Goal: Task Accomplishment & Management: Manage account settings

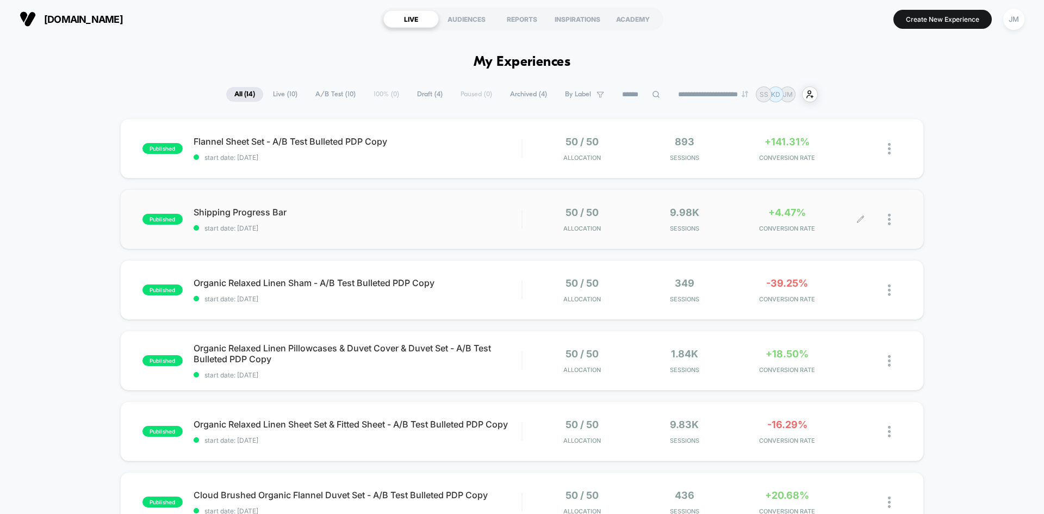
click at [887, 215] on div at bounding box center [881, 220] width 41 height 26
click at [865, 221] on div at bounding box center [881, 220] width 41 height 26
click at [856, 220] on div at bounding box center [851, 220] width 20 height 26
click at [890, 219] on img at bounding box center [889, 219] width 3 height 11
click at [829, 155] on div "Edit" at bounding box center [834, 157] width 98 height 24
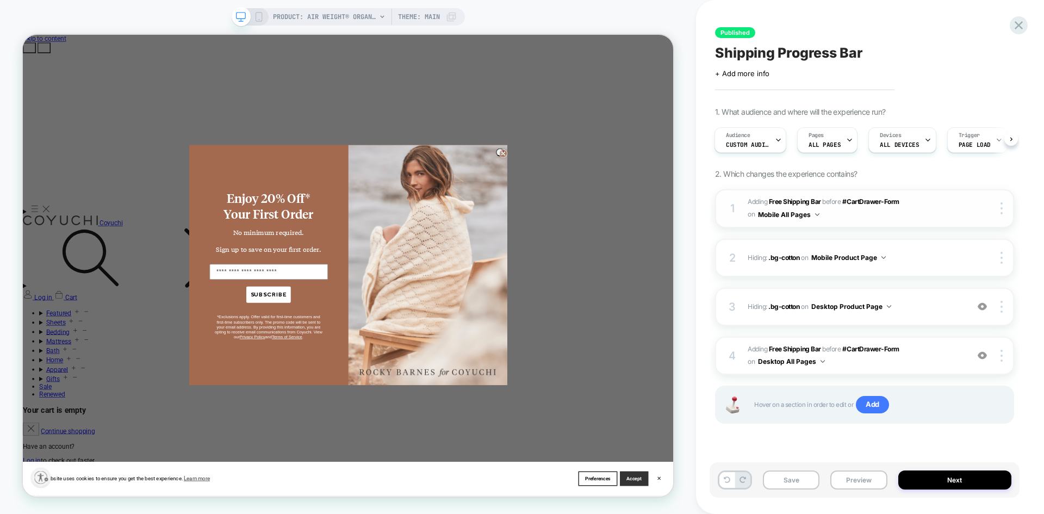
click at [817, 214] on img at bounding box center [817, 214] width 4 height 3
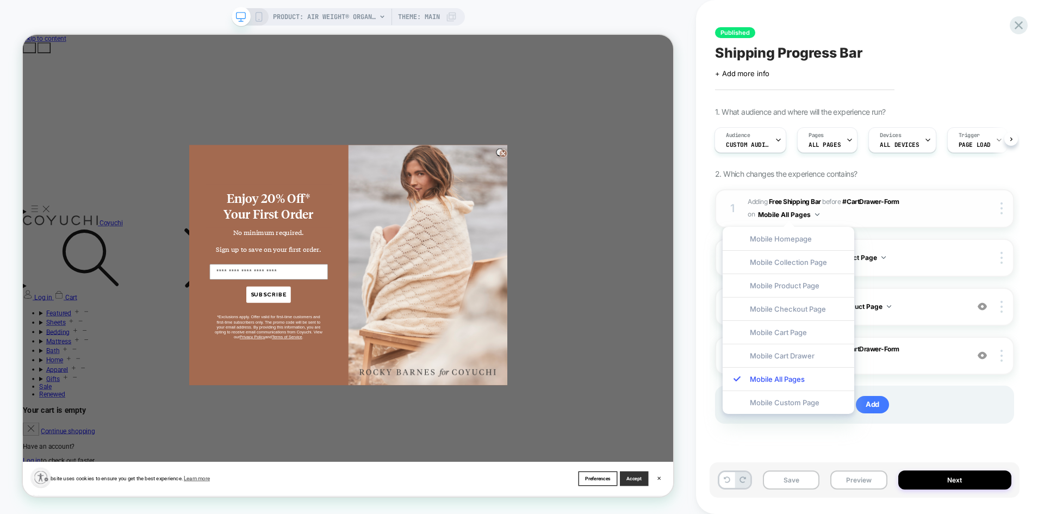
click at [897, 206] on span "#_loomi_addon_1759436619005 Adding Free Shipping Bar BEFORE #CartDrawer-Form #C…" at bounding box center [855, 209] width 215 height 26
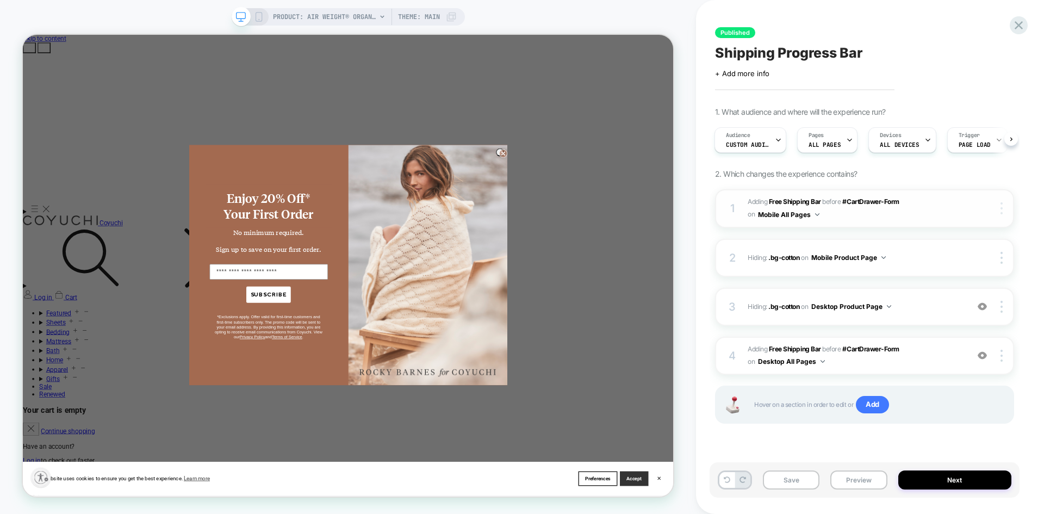
click at [997, 208] on div at bounding box center [1003, 208] width 21 height 12
click at [1007, 311] on div at bounding box center [1003, 307] width 21 height 12
click at [1006, 313] on div "3 Hiding : .bg-cotton .bg-cotton on Desktop Product Page Add Before Add After C…" at bounding box center [864, 307] width 299 height 38
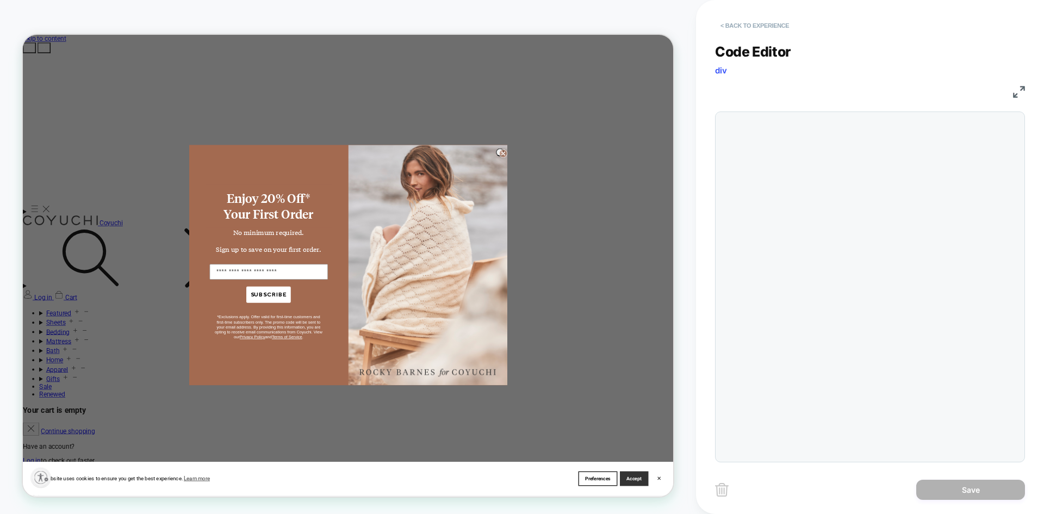
click at [741, 24] on button "< Back to experience" at bounding box center [754, 25] width 79 height 17
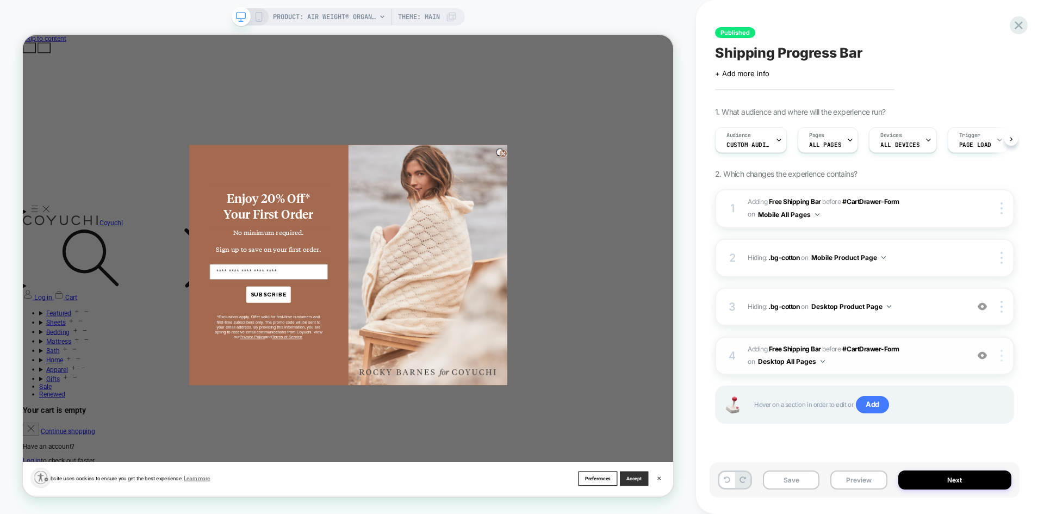
scroll to position [0, 1]
click at [1002, 308] on img at bounding box center [1002, 307] width 2 height 12
click at [1003, 350] on div at bounding box center [1003, 356] width 21 height 12
click at [1003, 211] on div at bounding box center [1003, 208] width 21 height 12
click at [1003, 256] on div at bounding box center [1003, 258] width 21 height 12
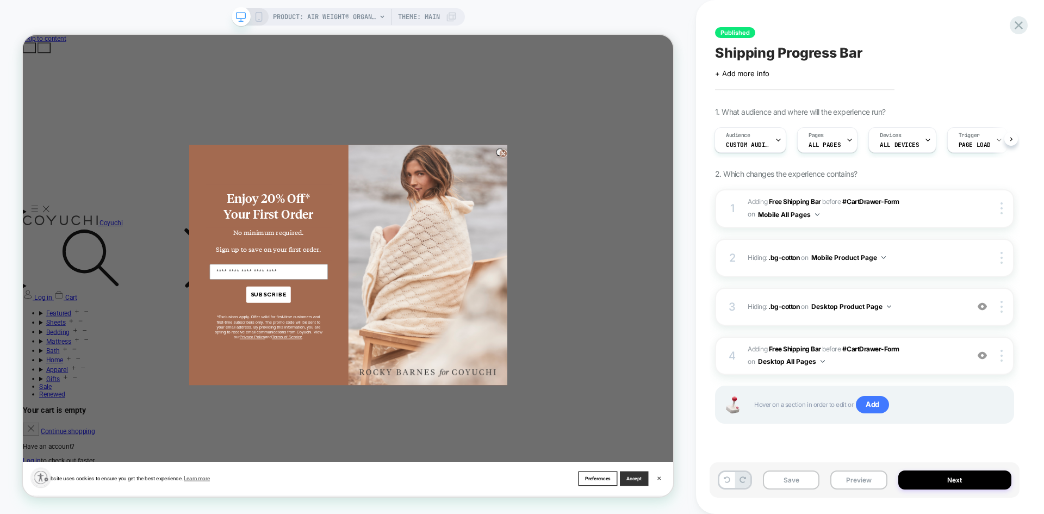
click at [1000, 170] on div "1. What audience and where will the experience run? Audience Custom Audience Pa…" at bounding box center [864, 279] width 299 height 344
click at [1012, 144] on div "Audience Custom Audience Pages ALL PAGES Devices ALL DEVICES Trigger Page Load" at bounding box center [864, 140] width 299 height 36
click at [720, 142] on div "Audience Custom Audience" at bounding box center [744, 140] width 65 height 24
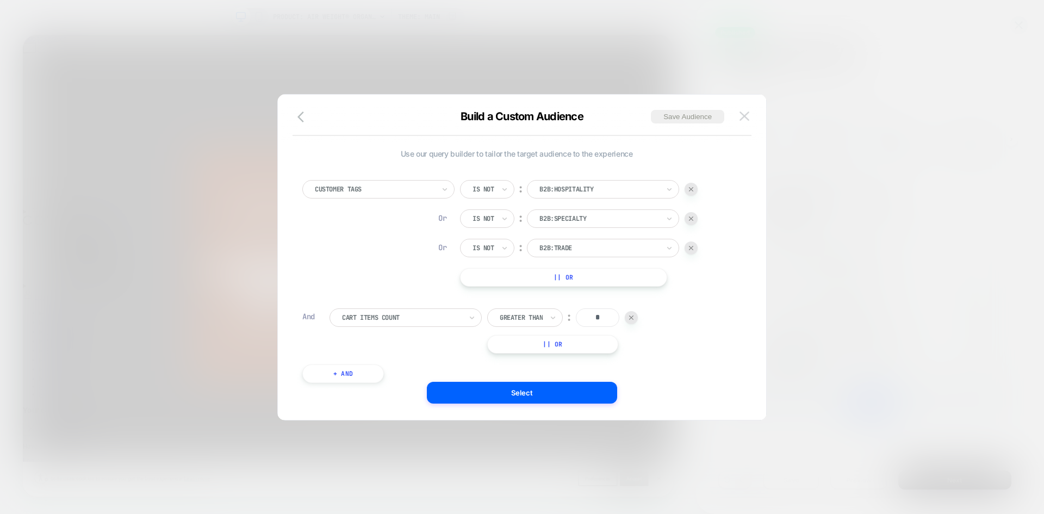
click at [748, 117] on img at bounding box center [745, 115] width 10 height 9
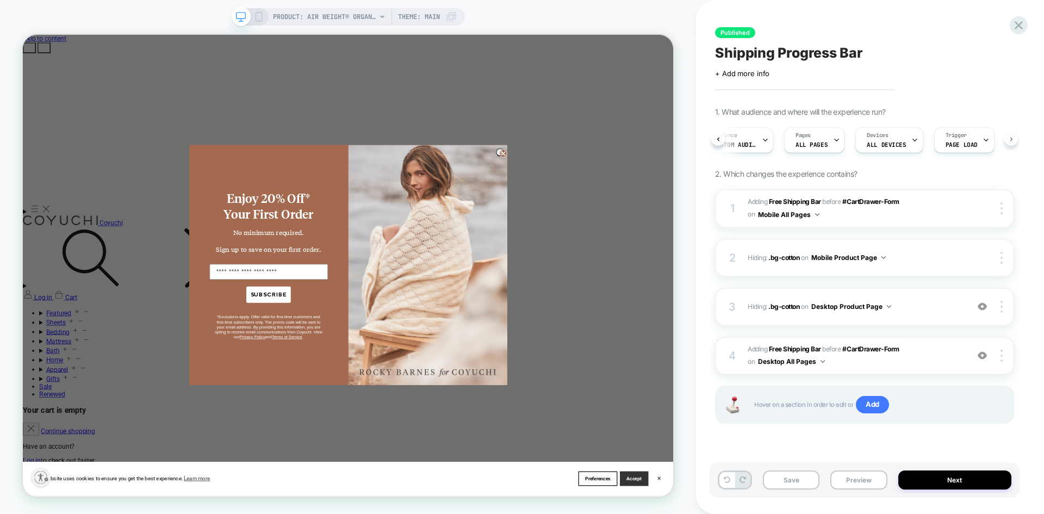
scroll to position [0, 21]
click at [933, 208] on span "#_loomi_addon_1759436619005 Adding Free Shipping Bar BEFORE #CartDrawer-Form #C…" at bounding box center [855, 209] width 215 height 26
click at [819, 215] on img at bounding box center [817, 214] width 4 height 3
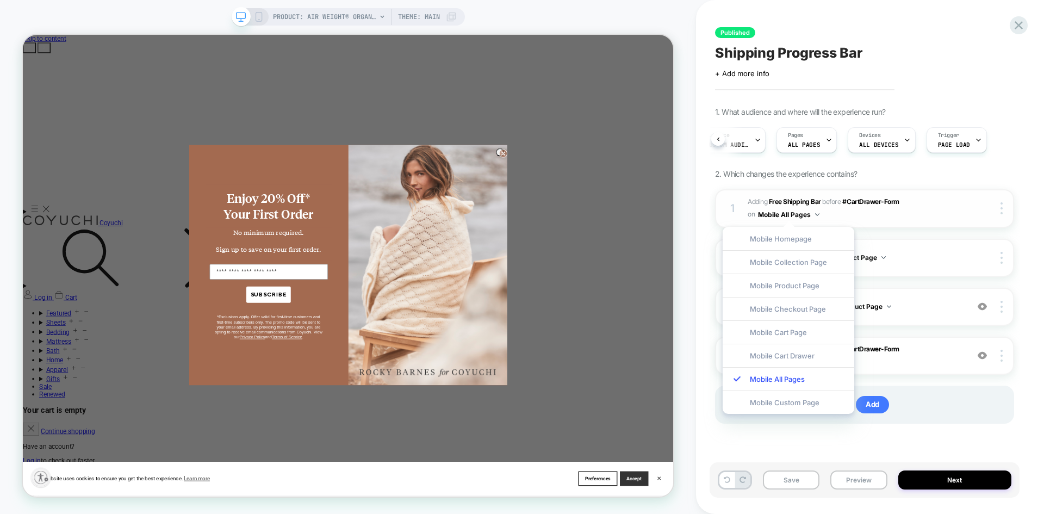
click at [819, 215] on img at bounding box center [817, 214] width 4 height 3
click at [939, 211] on span "#_loomi_addon_1759436619005 Adding Free Shipping Bar BEFORE #CartDrawer-Form #C…" at bounding box center [855, 209] width 215 height 26
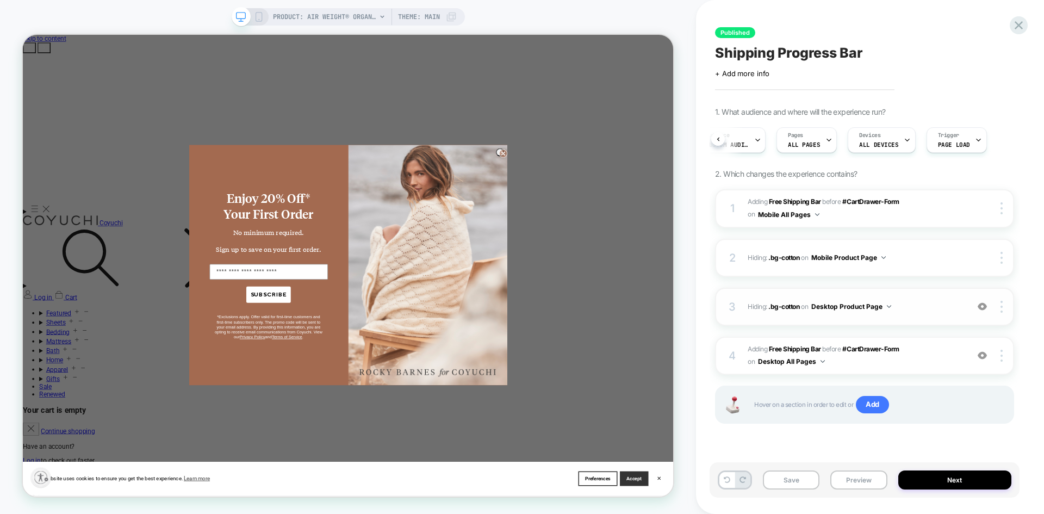
click at [909, 318] on div "3 Hiding : .bg-cotton .bg-cotton on Desktop Product Page Add Before Add After C…" at bounding box center [864, 307] width 299 height 38
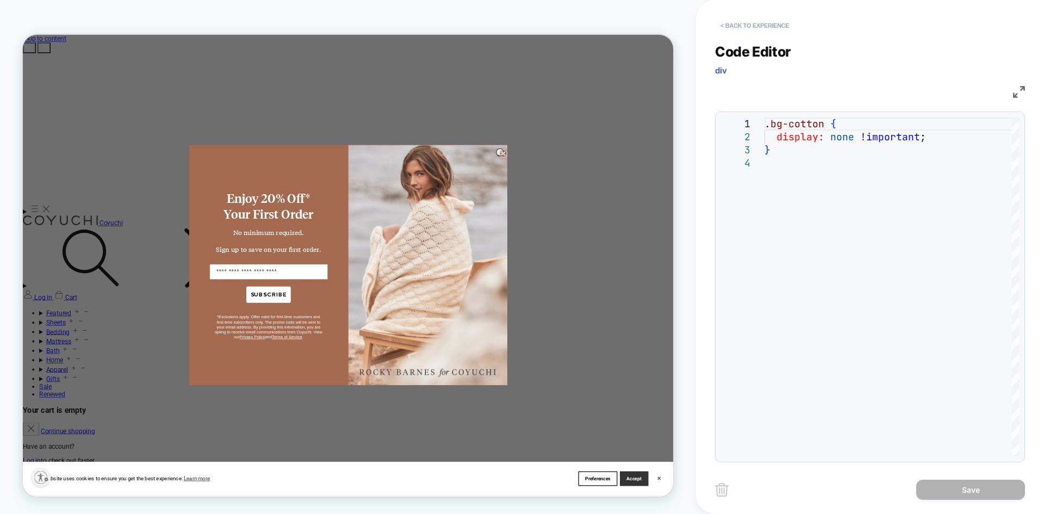
click at [729, 26] on button "< Back to experience" at bounding box center [754, 25] width 79 height 17
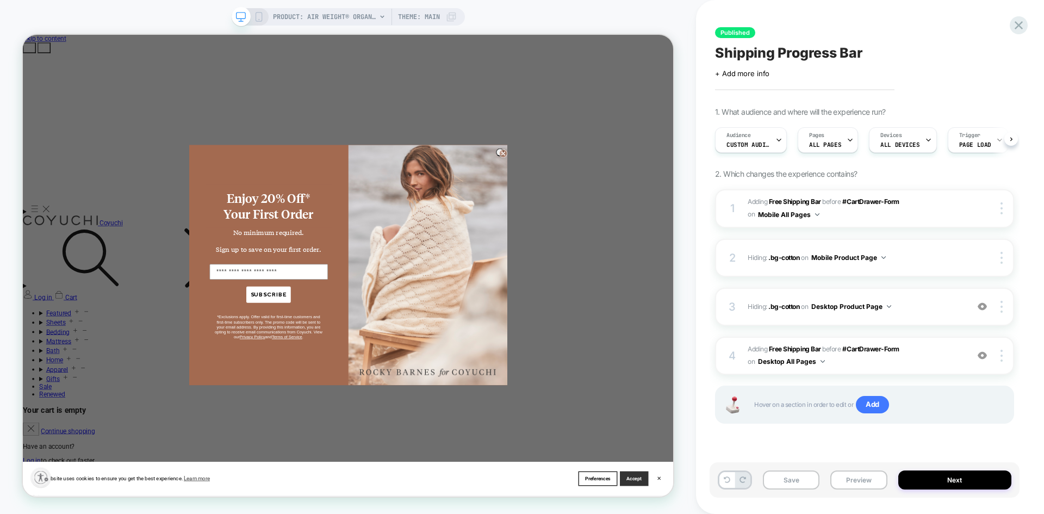
scroll to position [0, 1]
click at [1002, 307] on img at bounding box center [1002, 307] width 2 height 12
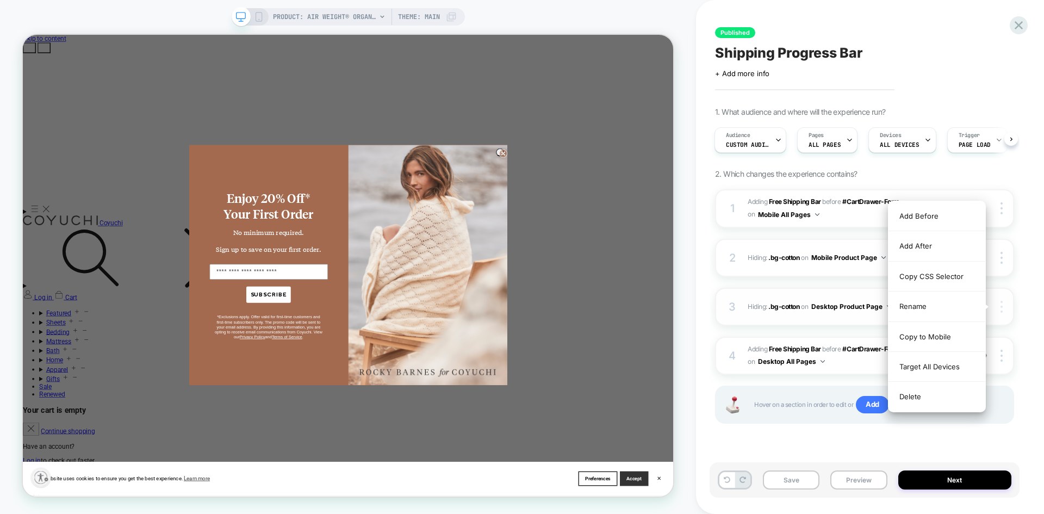
click at [1002, 307] on img at bounding box center [1002, 307] width 2 height 12
click at [1024, 302] on div "Published Shipping Progress Bar Click to edit experience details + Add more inf…" at bounding box center [870, 257] width 310 height 514
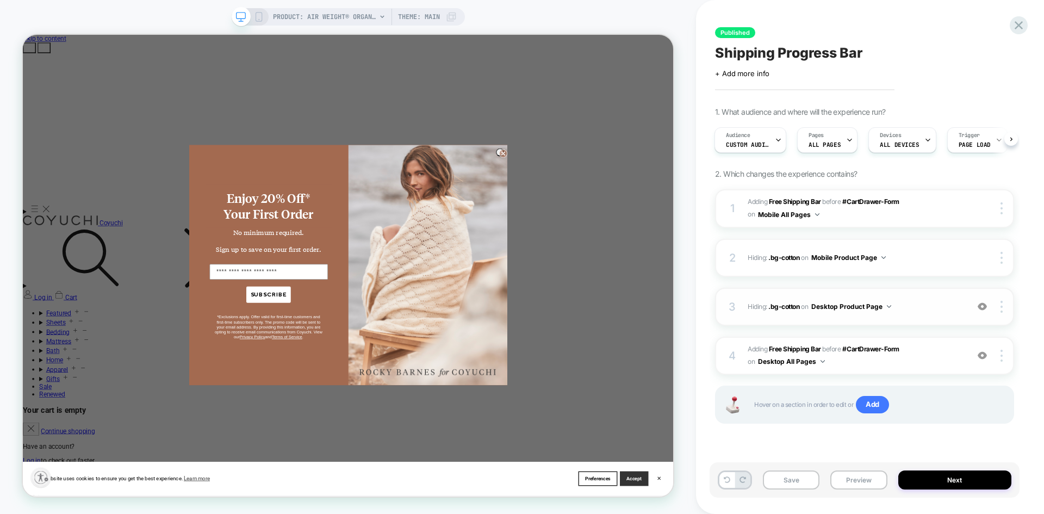
click at [954, 305] on span "Hiding : .bg-cotton .bg-cotton on Desktop Product Page" at bounding box center [855, 307] width 215 height 14
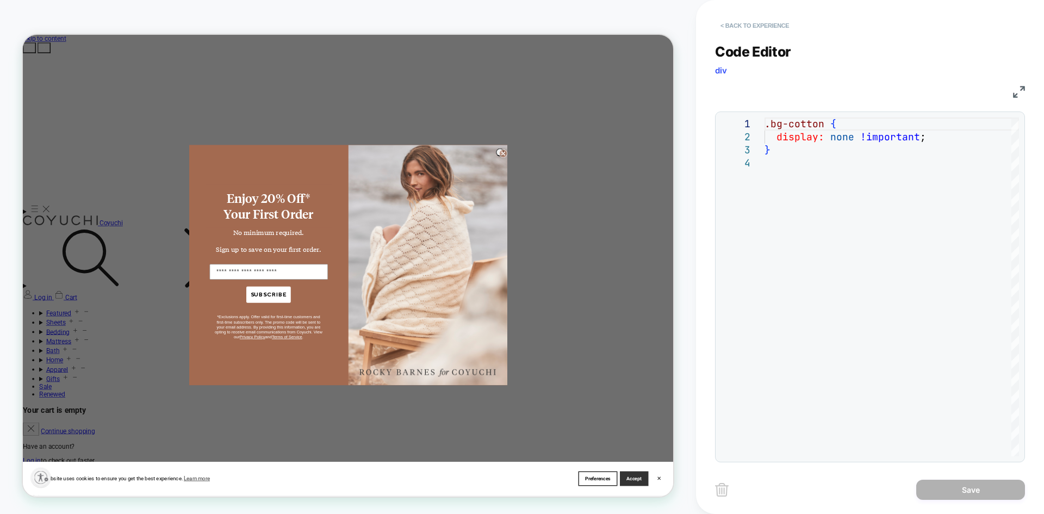
click at [732, 24] on button "< Back to experience" at bounding box center [754, 25] width 79 height 17
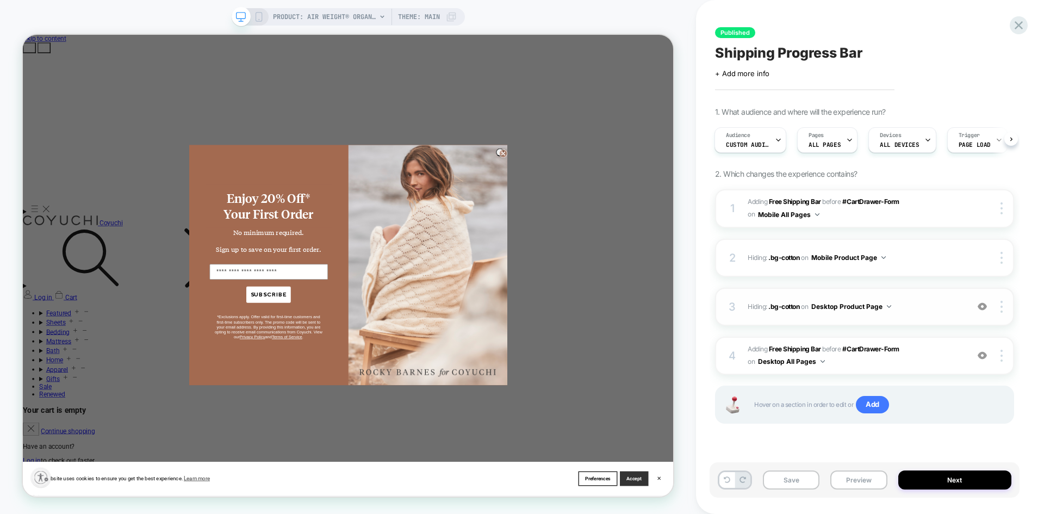
click at [891, 307] on img at bounding box center [889, 306] width 4 height 3
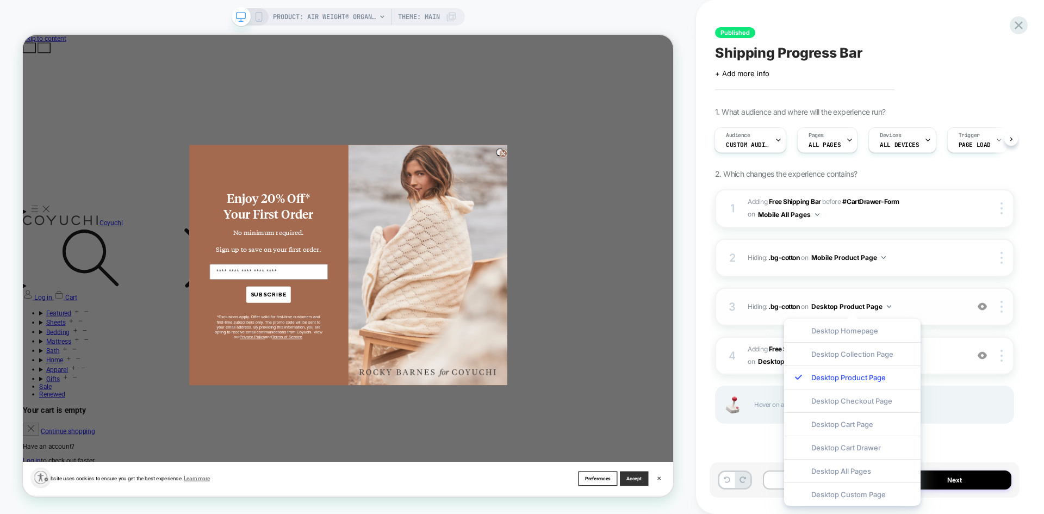
click at [891, 307] on img at bounding box center [889, 306] width 4 height 3
click at [1005, 379] on div "1 #_loomi_addon_1759436619005 Adding Free Shipping Bar BEFORE #CartDrawer-Form …" at bounding box center [864, 320] width 299 height 262
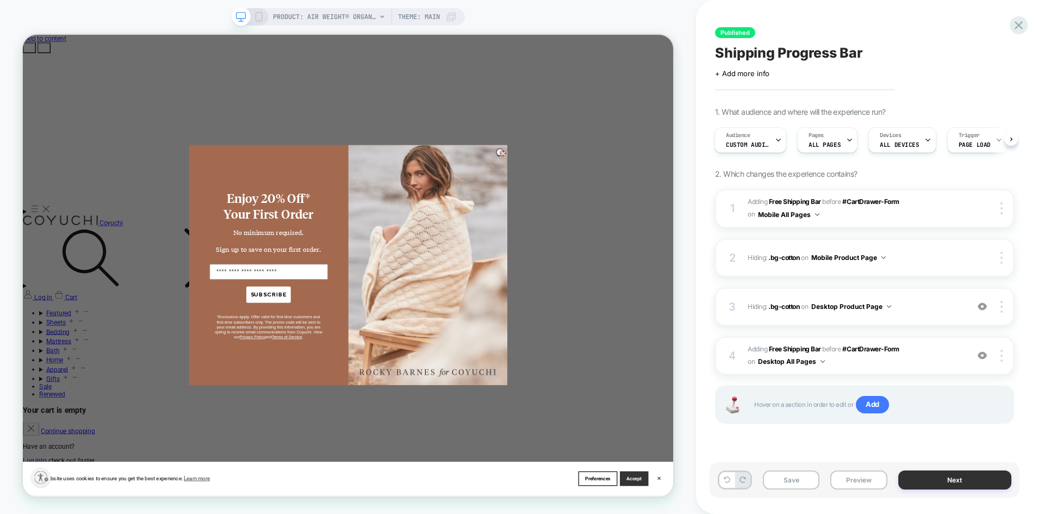
click at [922, 480] on button "Next" at bounding box center [955, 479] width 114 height 19
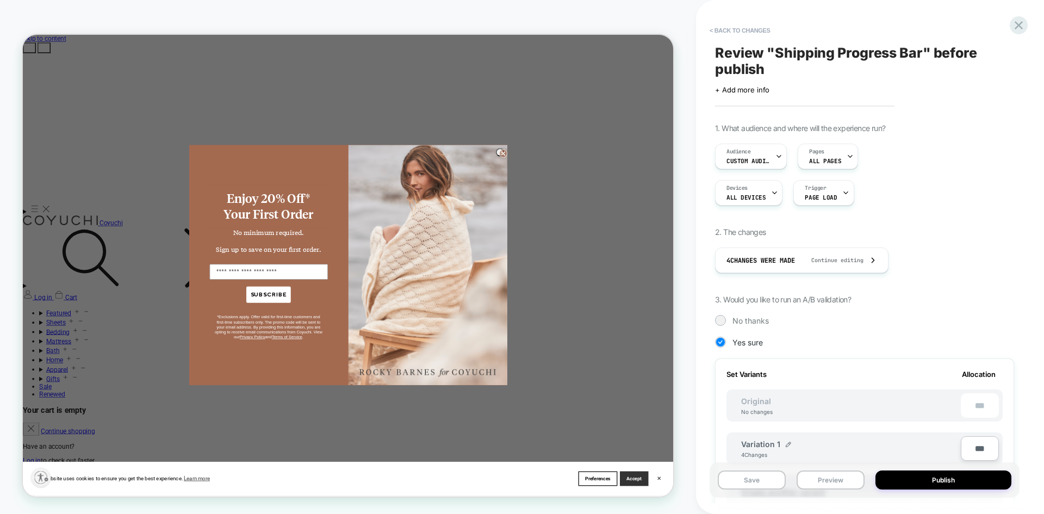
scroll to position [0, 1]
click at [864, 260] on span "Continue editing" at bounding box center [832, 260] width 63 height 7
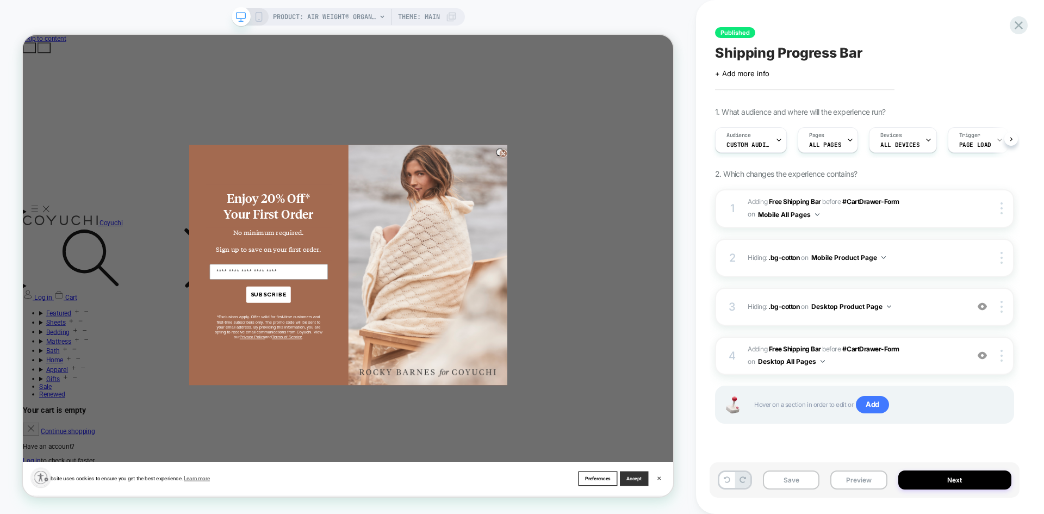
scroll to position [0, 1]
click at [921, 478] on button "Next" at bounding box center [955, 479] width 114 height 19
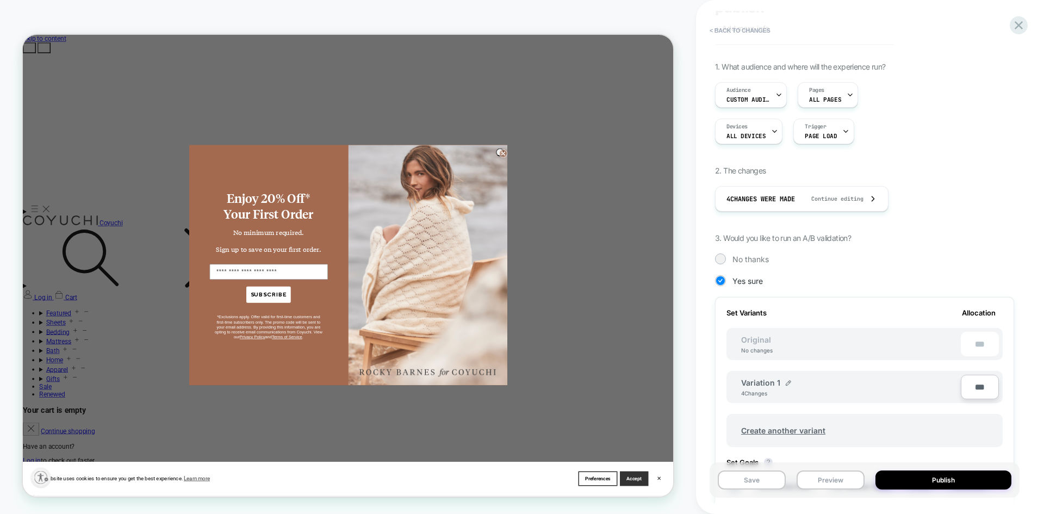
scroll to position [3, 0]
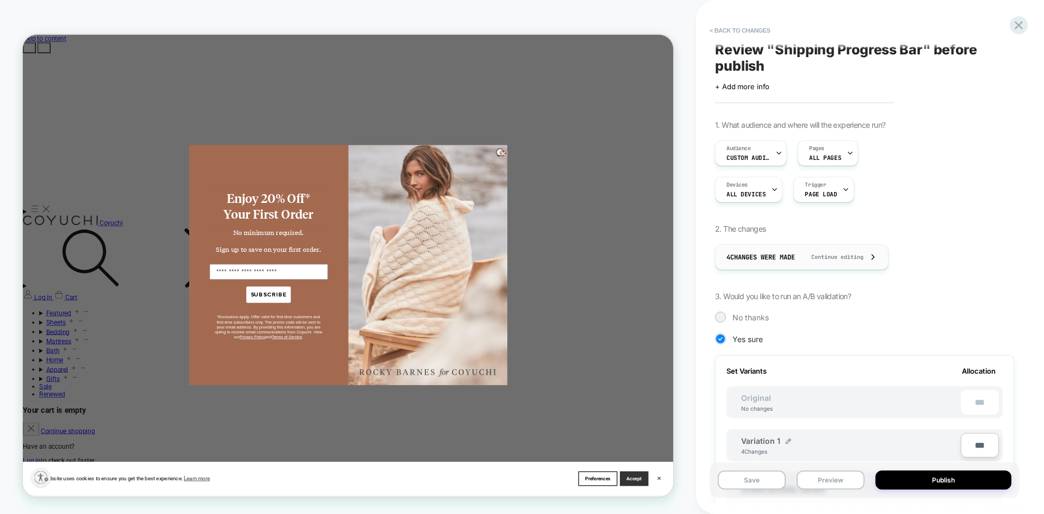
click at [825, 258] on span "Continue editing" at bounding box center [832, 256] width 63 height 7
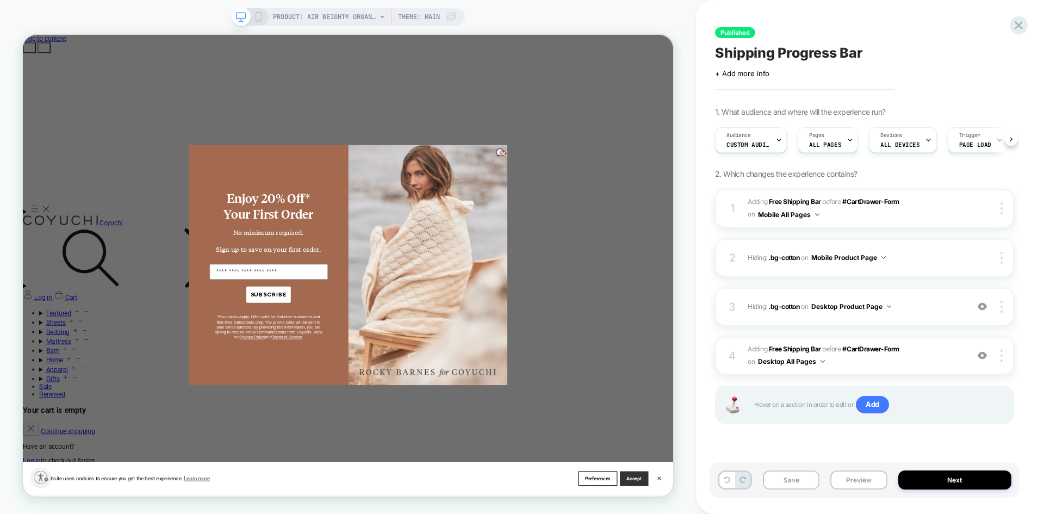
scroll to position [0, 1]
drag, startPoint x: 162, startPoint y: 20, endPoint x: 808, endPoint y: 127, distance: 654.9
click at [162, 20] on div "PRODUCT: Air Weight® Organic Towels [shadow] PRODUCT: Air Weight® Organic Towel…" at bounding box center [348, 257] width 696 height 492
click at [1019, 30] on icon at bounding box center [1019, 25] width 15 height 15
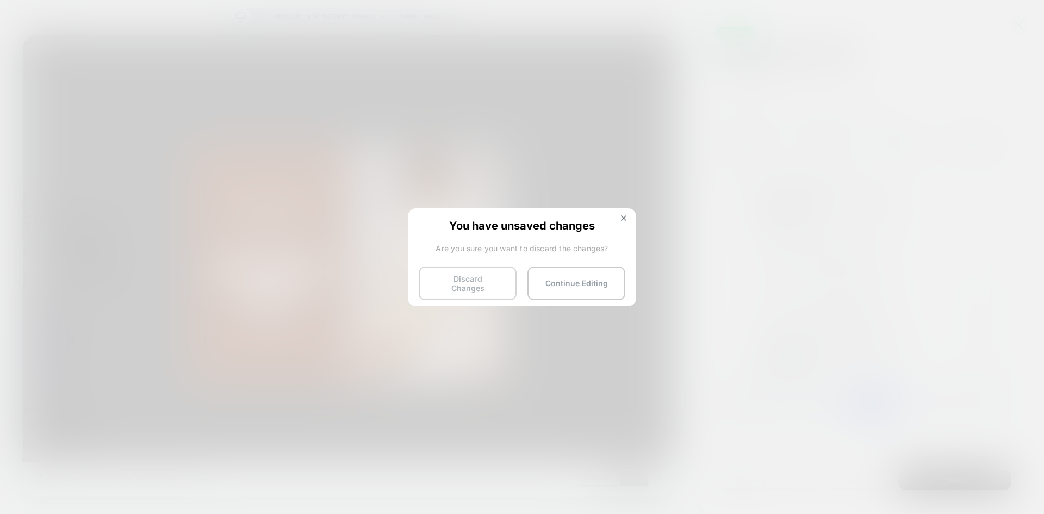
click at [507, 277] on button "Discard Changes" at bounding box center [468, 283] width 98 height 34
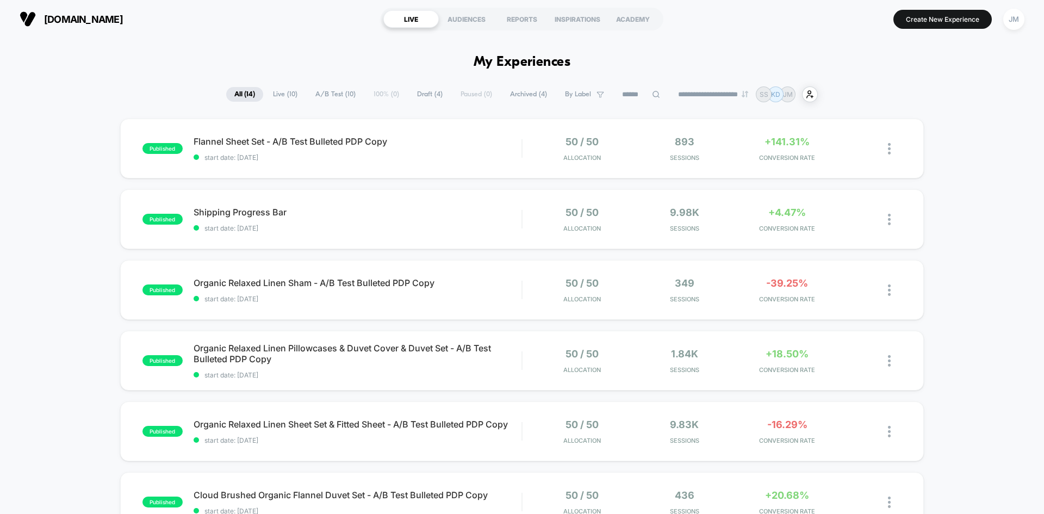
click at [889, 218] on img at bounding box center [889, 219] width 3 height 11
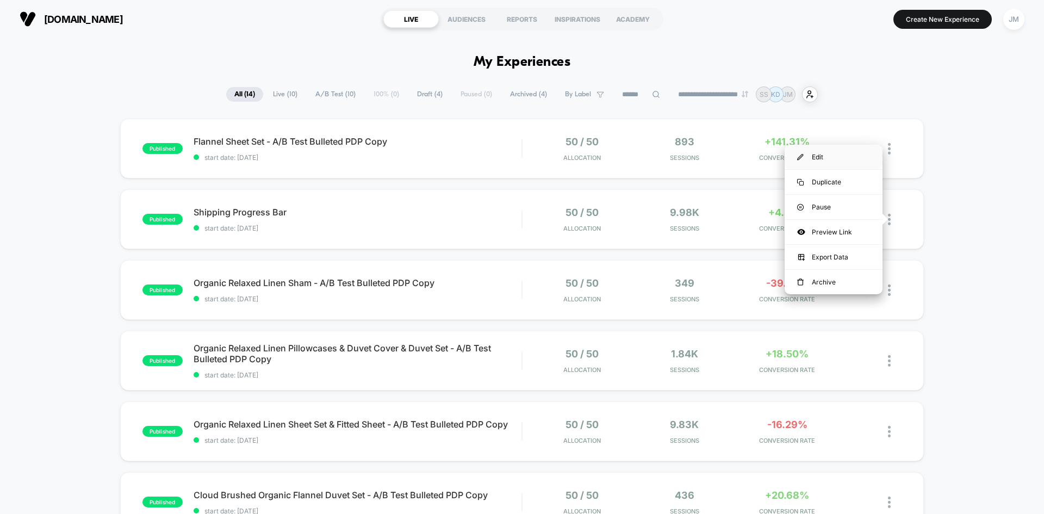
click at [846, 155] on div "Edit" at bounding box center [834, 157] width 98 height 24
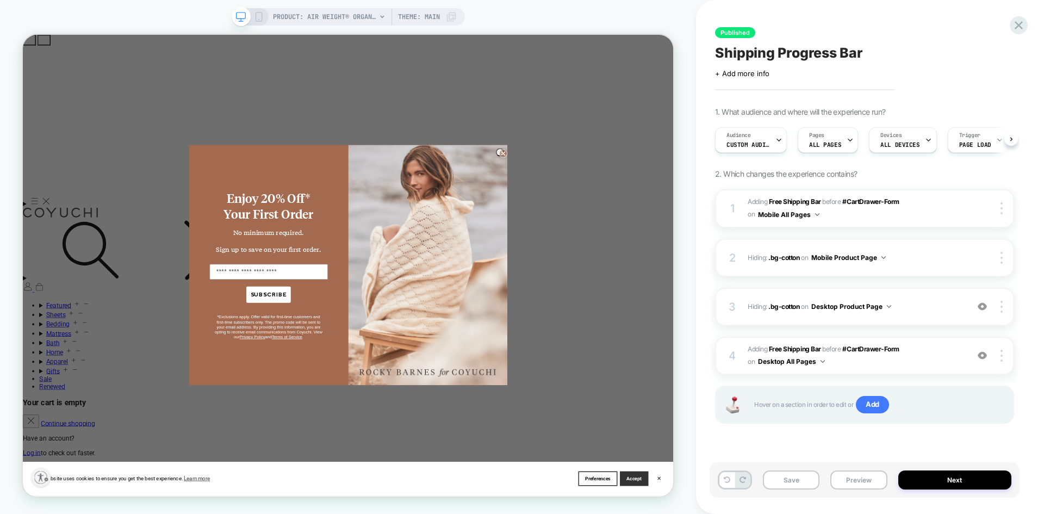
scroll to position [0, 1]
click at [1000, 210] on div at bounding box center [1003, 208] width 21 height 12
click at [981, 207] on div at bounding box center [992, 208] width 41 height 12
click at [925, 351] on span "#_loomi_addon_1759437122195 Adding Free Shipping Bar BEFORE #CartDrawer-Form #C…" at bounding box center [855, 356] width 215 height 26
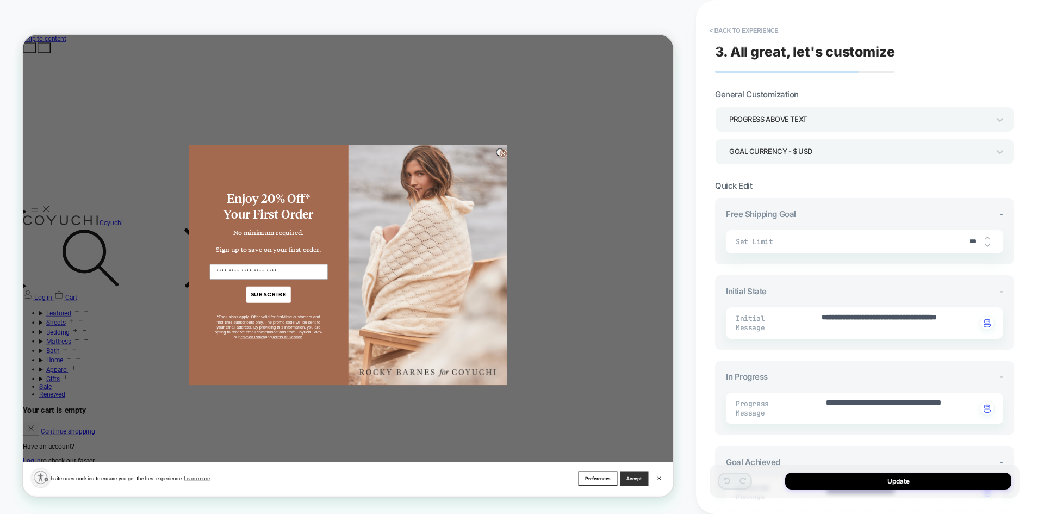
click at [985, 153] on div "Goal Currency - $ USD" at bounding box center [859, 151] width 260 height 15
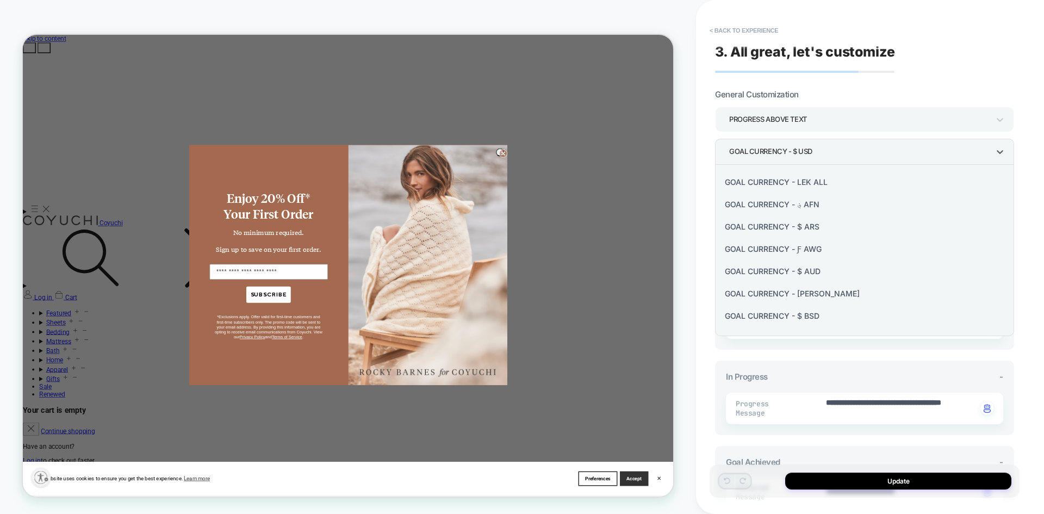
click at [996, 152] on div at bounding box center [522, 257] width 1044 height 514
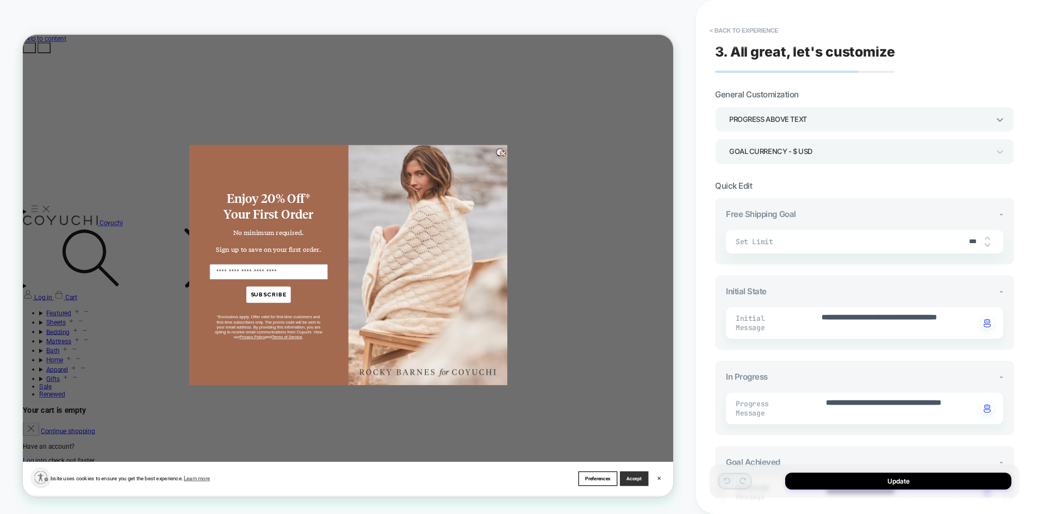
click at [1002, 123] on icon at bounding box center [1000, 119] width 11 height 11
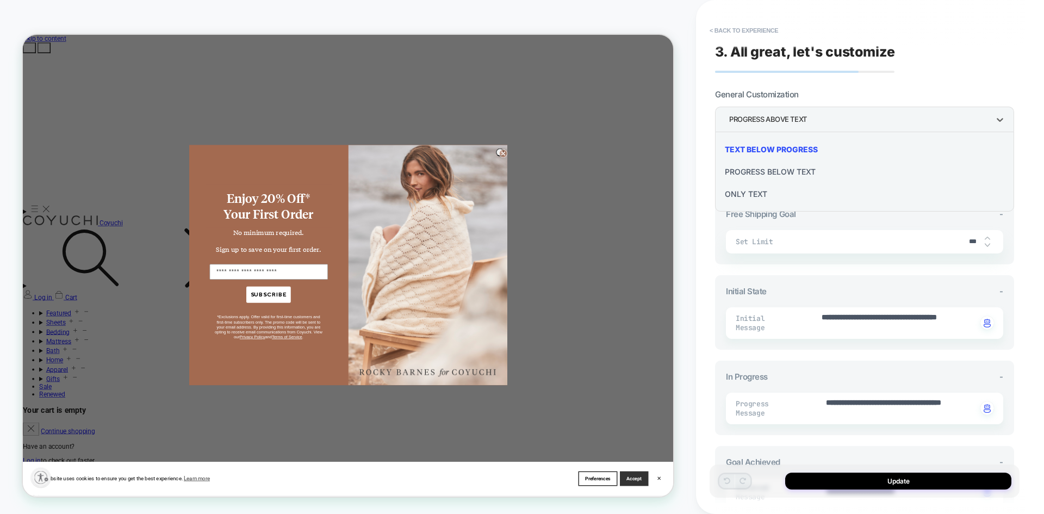
click at [1002, 123] on div at bounding box center [522, 257] width 1044 height 514
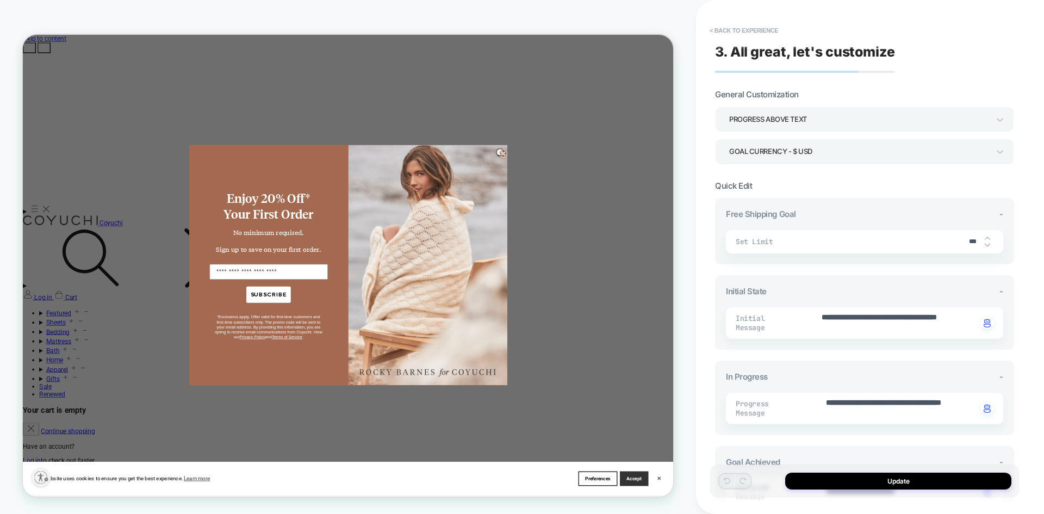
click at [963, 243] on input "***" at bounding box center [972, 242] width 24 height 8
click at [975, 241] on input "***" at bounding box center [972, 242] width 24 height 8
click at [978, 239] on input "***" at bounding box center [972, 242] width 24 height 8
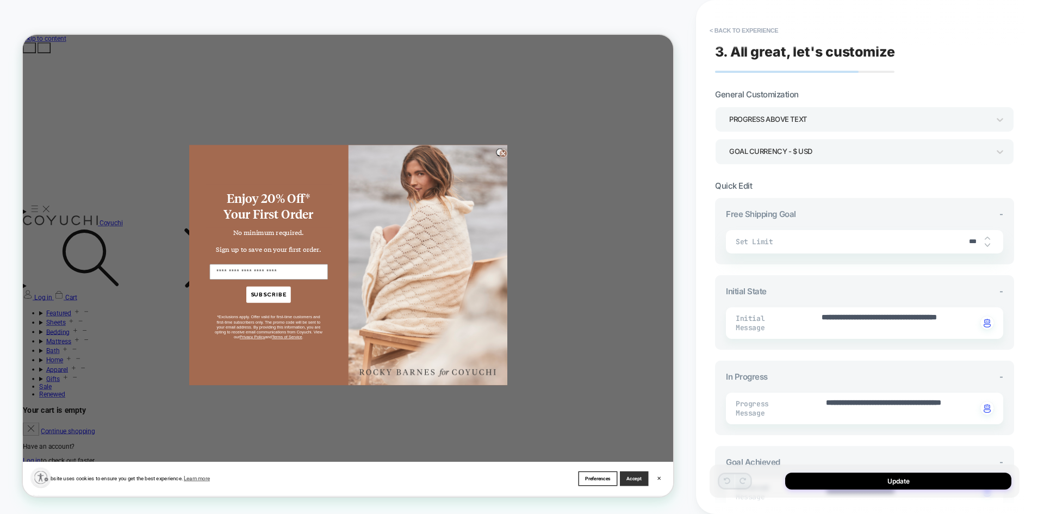
click at [1024, 194] on div "**********" at bounding box center [870, 257] width 310 height 514
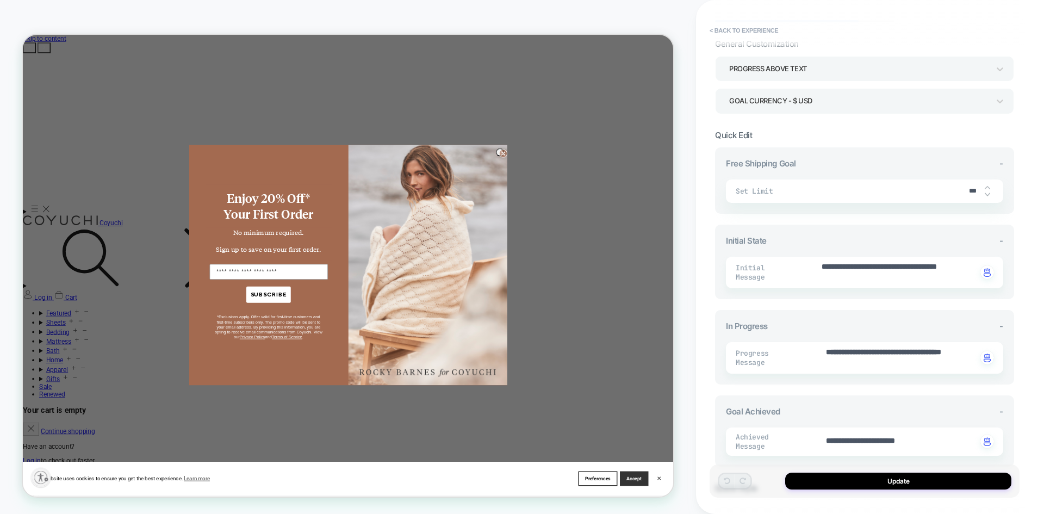
scroll to position [377, 0]
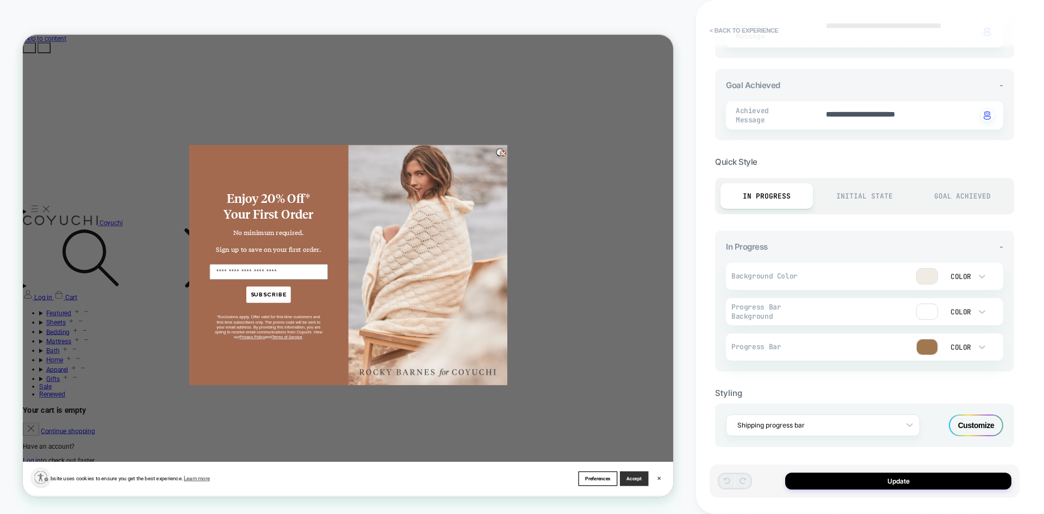
click at [957, 199] on div "Goal Achieved" at bounding box center [962, 196] width 92 height 26
click at [877, 190] on div "Initial State" at bounding box center [865, 196] width 92 height 26
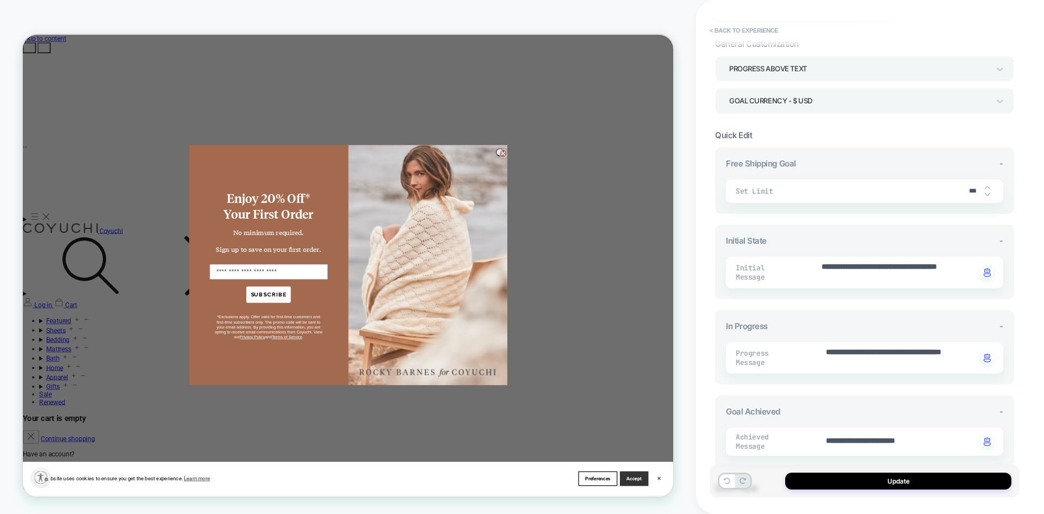
scroll to position [0, 0]
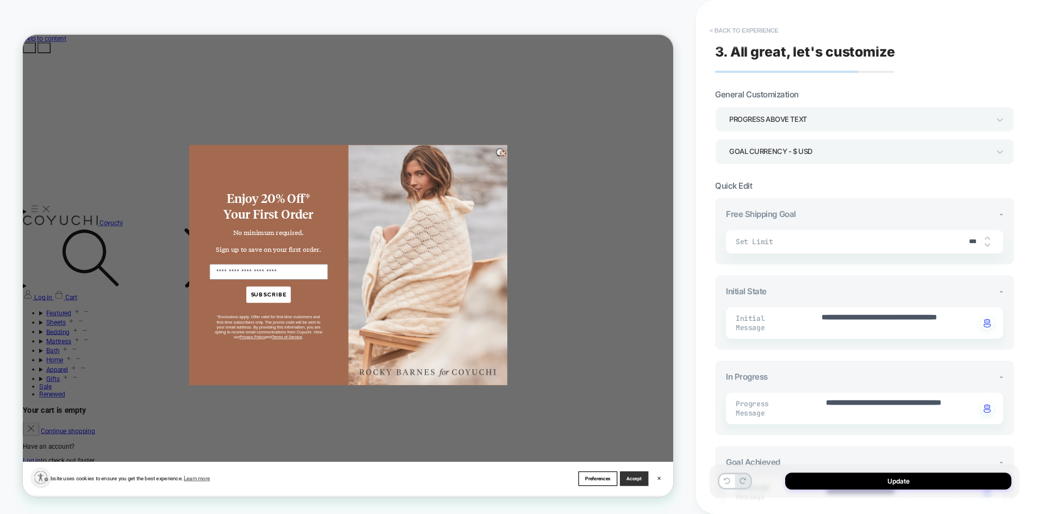
click at [723, 29] on button "< Back to experience" at bounding box center [743, 30] width 79 height 17
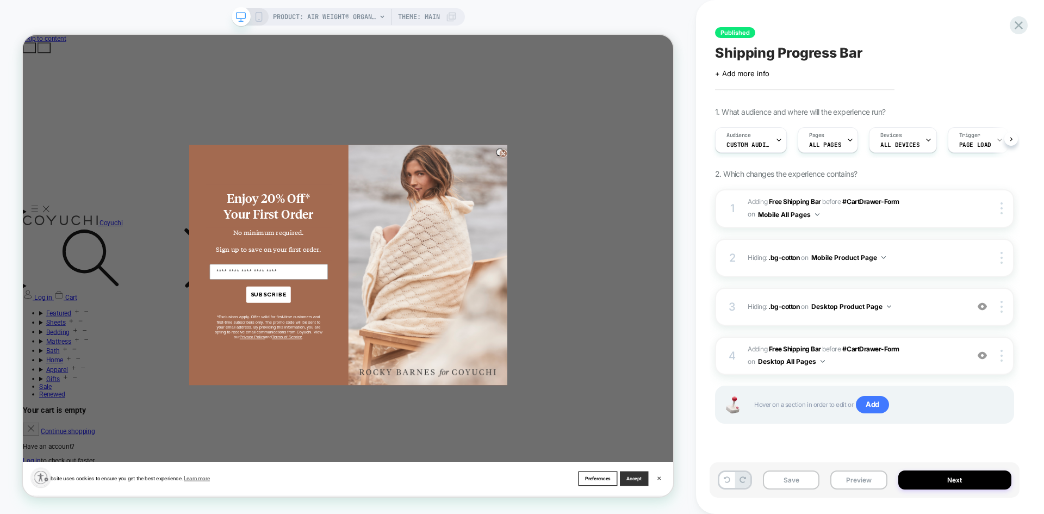
scroll to position [0, 1]
click at [919, 356] on span "#_loomi_addon_1759437122195 Adding Free Shipping Bar BEFORE #CartDrawer-Form #C…" at bounding box center [855, 356] width 215 height 26
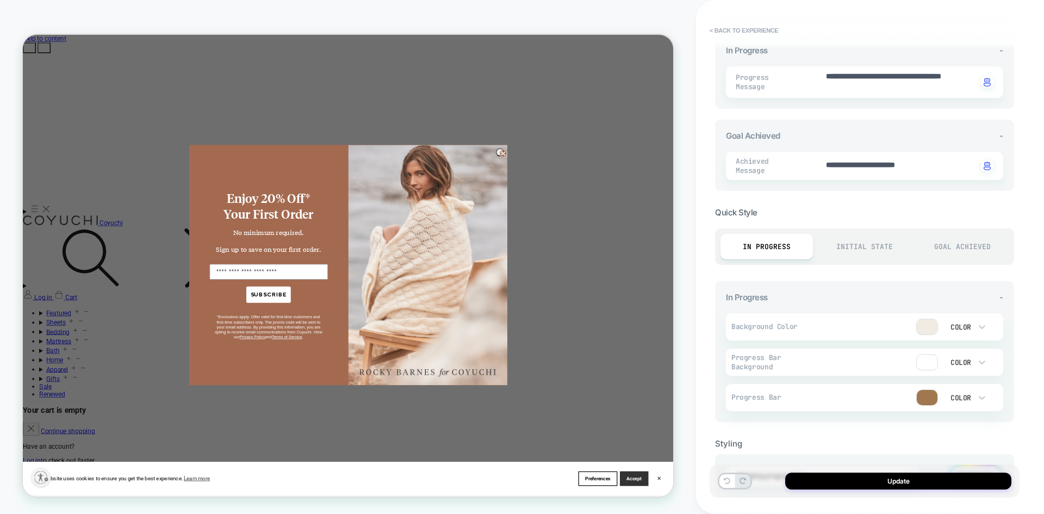
scroll to position [377, 0]
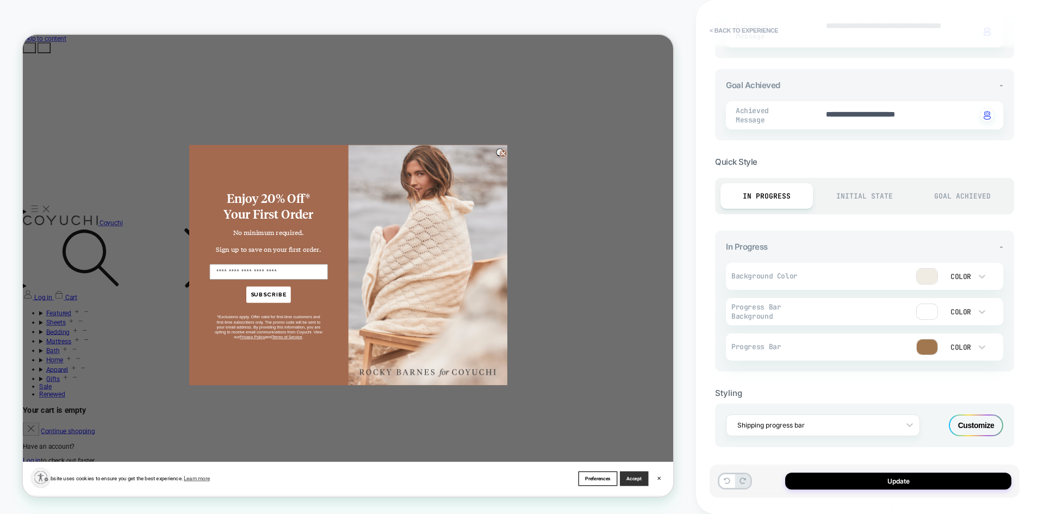
click at [994, 427] on div "Customize" at bounding box center [976, 425] width 54 height 22
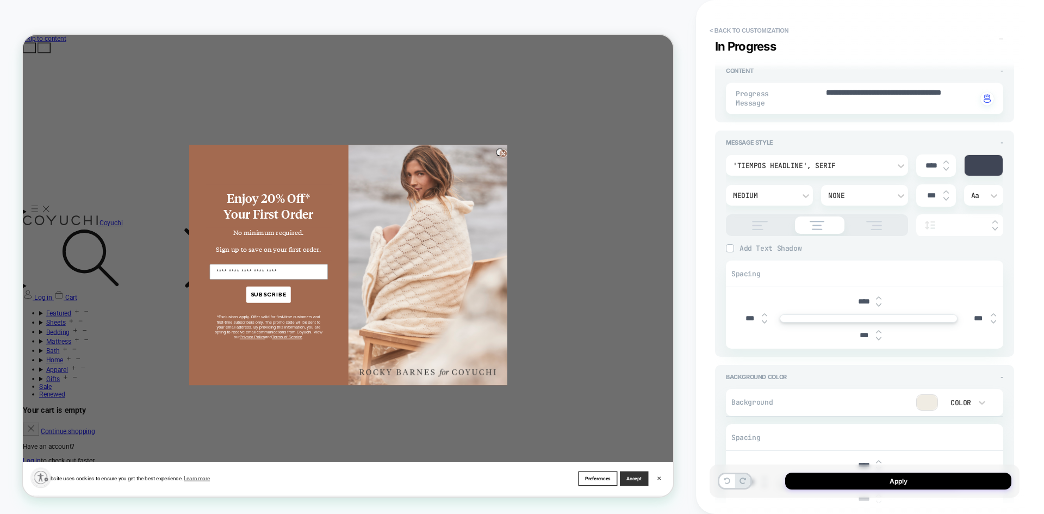
scroll to position [0, 0]
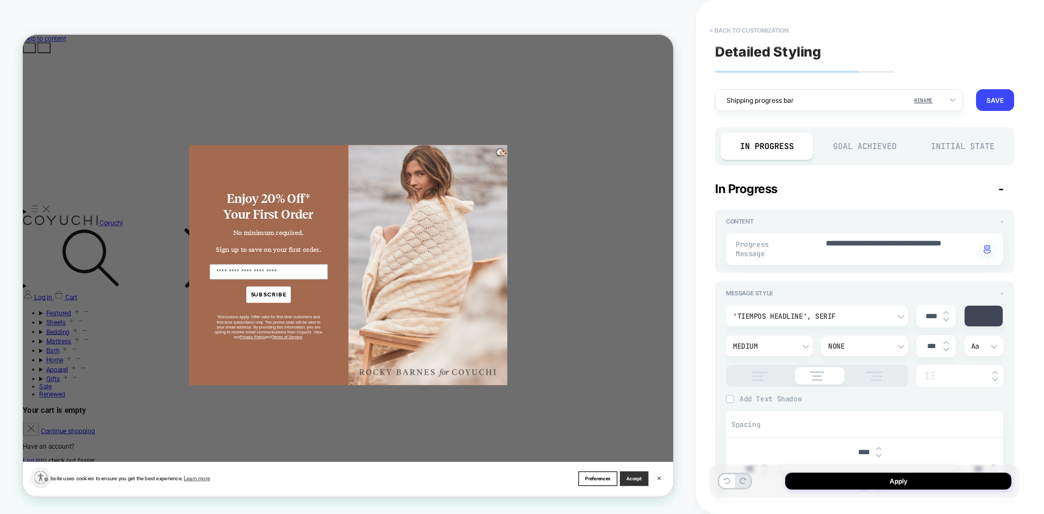
click at [741, 33] on button "< Back to customization" at bounding box center [749, 30] width 90 height 17
type textarea "*"
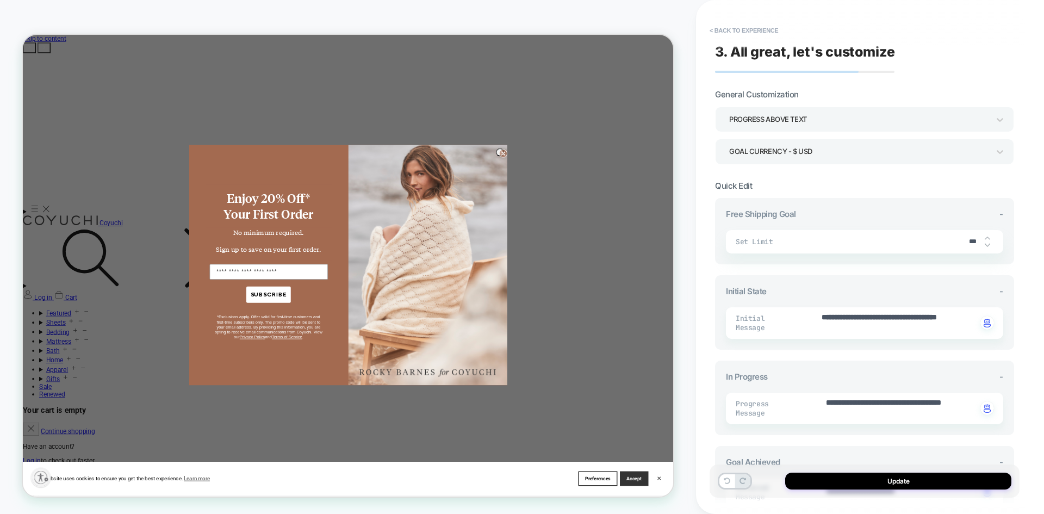
click at [661, 192] on icon "Close dialog" at bounding box center [663, 193] width 4 height 4
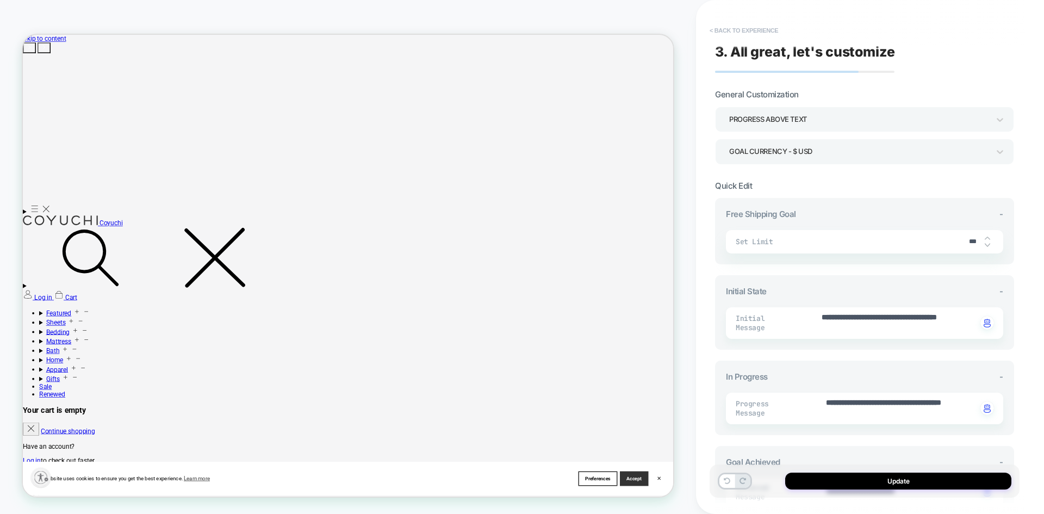
click at [733, 34] on button "< Back to experience" at bounding box center [743, 30] width 79 height 17
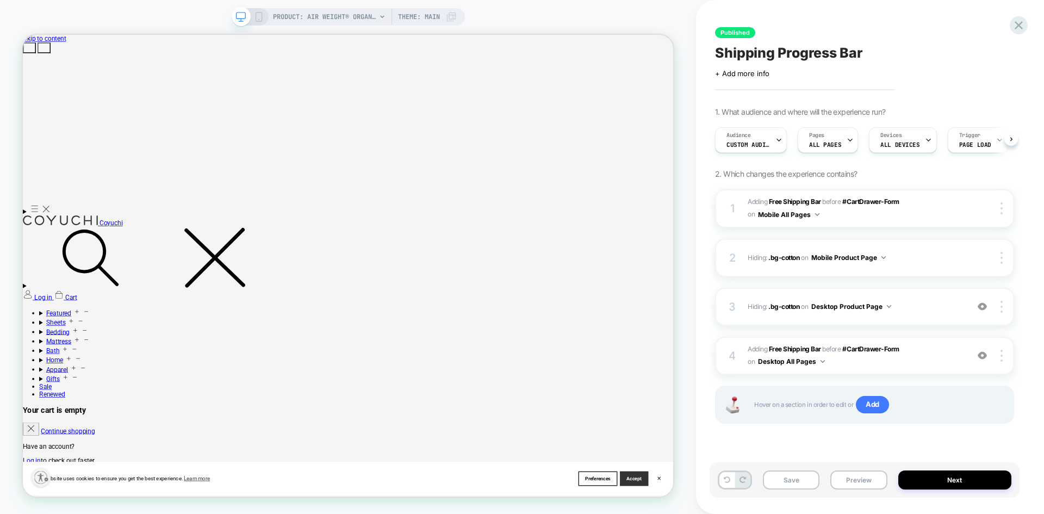
scroll to position [0, 1]
click at [1025, 30] on icon at bounding box center [1019, 25] width 15 height 15
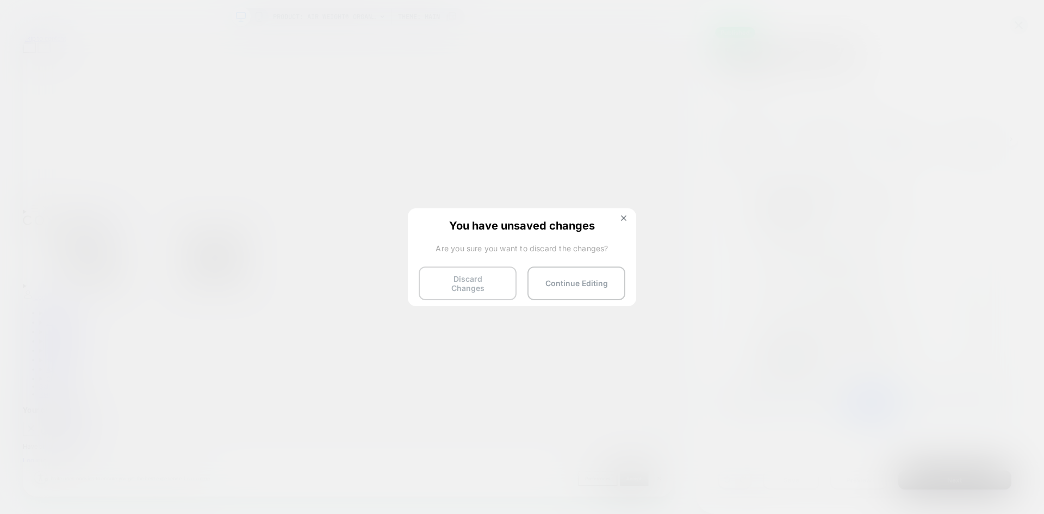
click at [481, 287] on button "Discard Changes" at bounding box center [468, 283] width 98 height 34
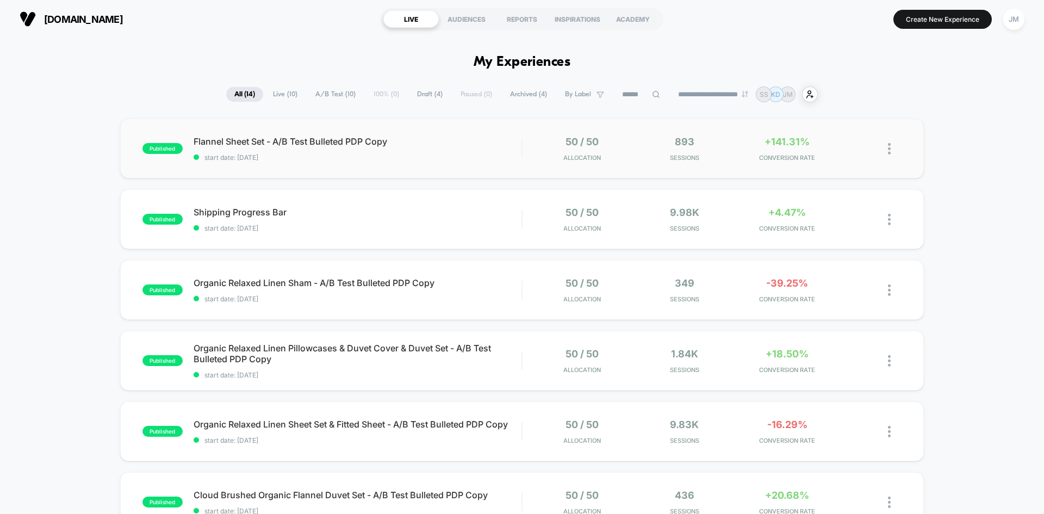
click at [888, 145] on img at bounding box center [889, 148] width 3 height 11
click at [891, 218] on img at bounding box center [889, 219] width 3 height 11
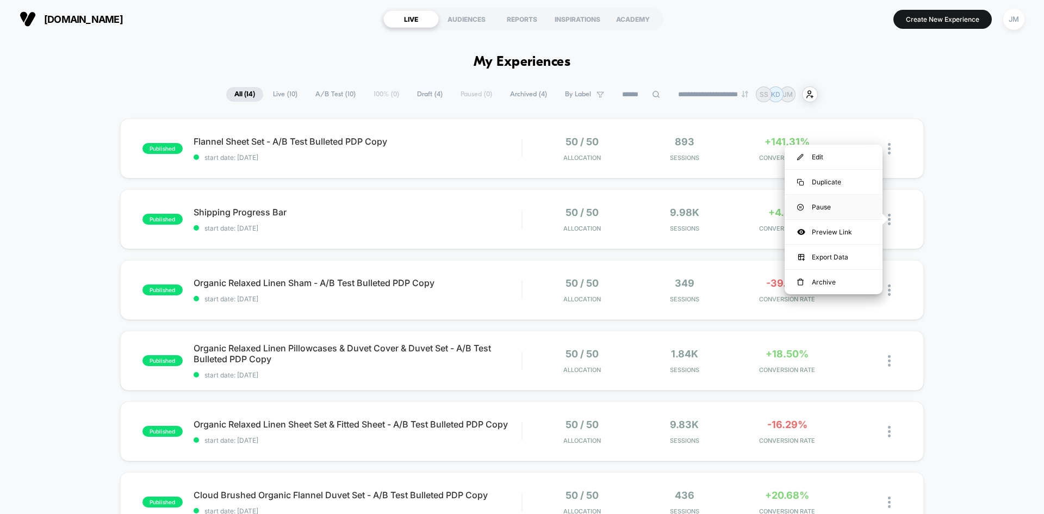
click at [841, 212] on div "Pause" at bounding box center [834, 207] width 98 height 24
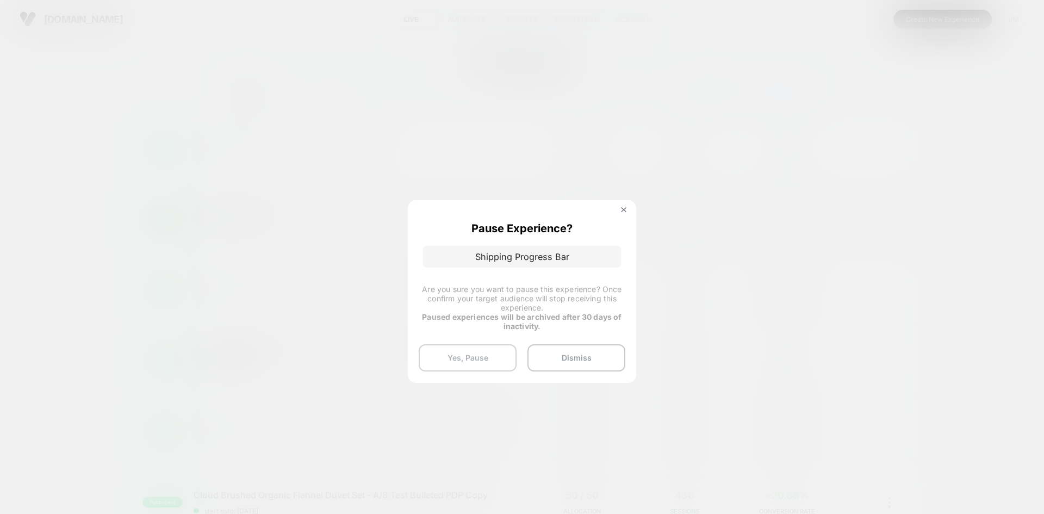
click at [493, 357] on button "Yes, Pause" at bounding box center [468, 357] width 98 height 27
